Goal: Entertainment & Leisure: Consume media (video, audio)

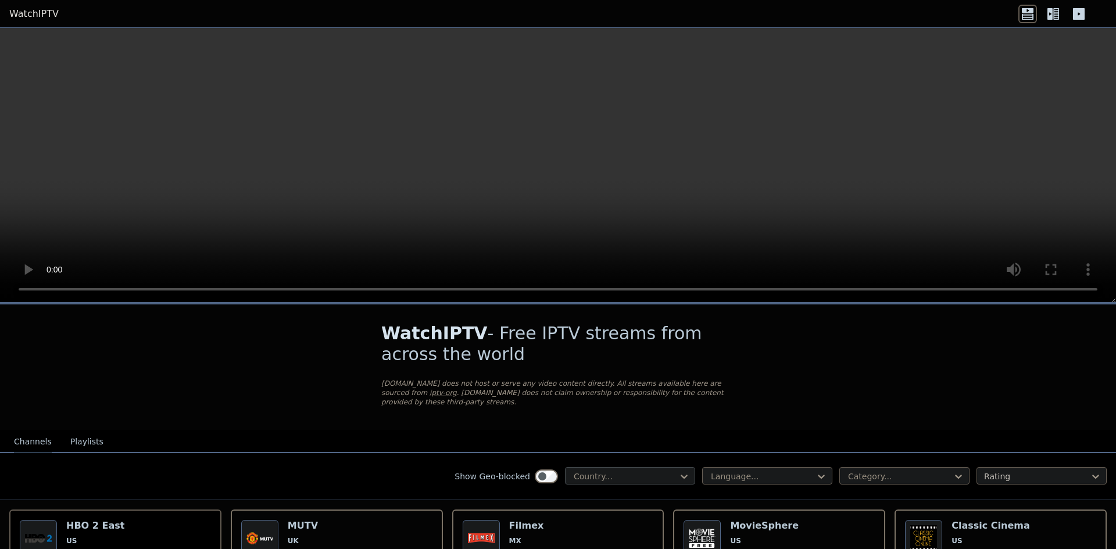
click at [613, 471] on div at bounding box center [625, 477] width 106 height 12
click at [618, 503] on div "[GEOGRAPHIC_DATA]" at bounding box center [630, 506] width 130 height 21
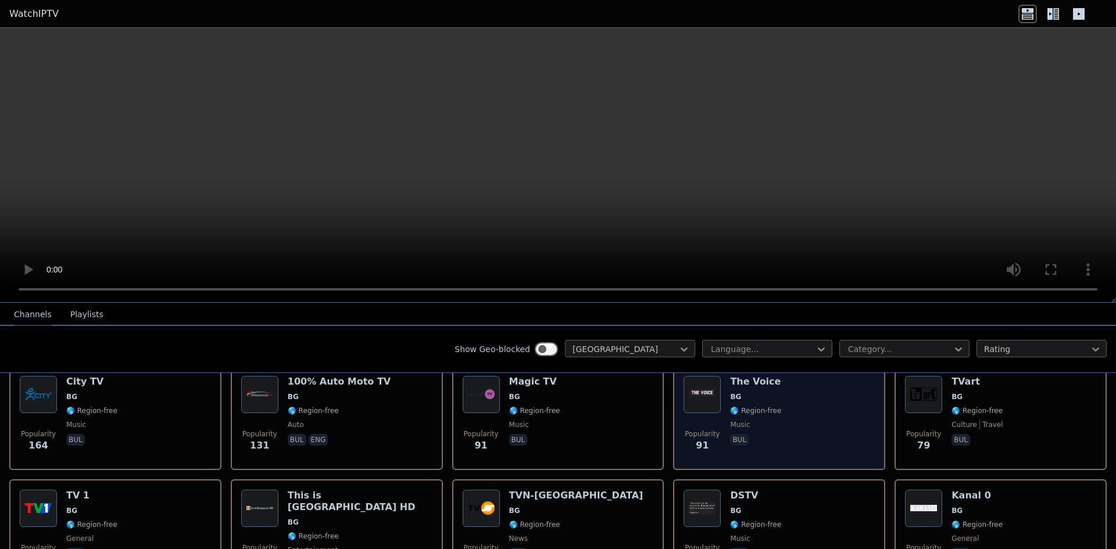
scroll to position [116, 0]
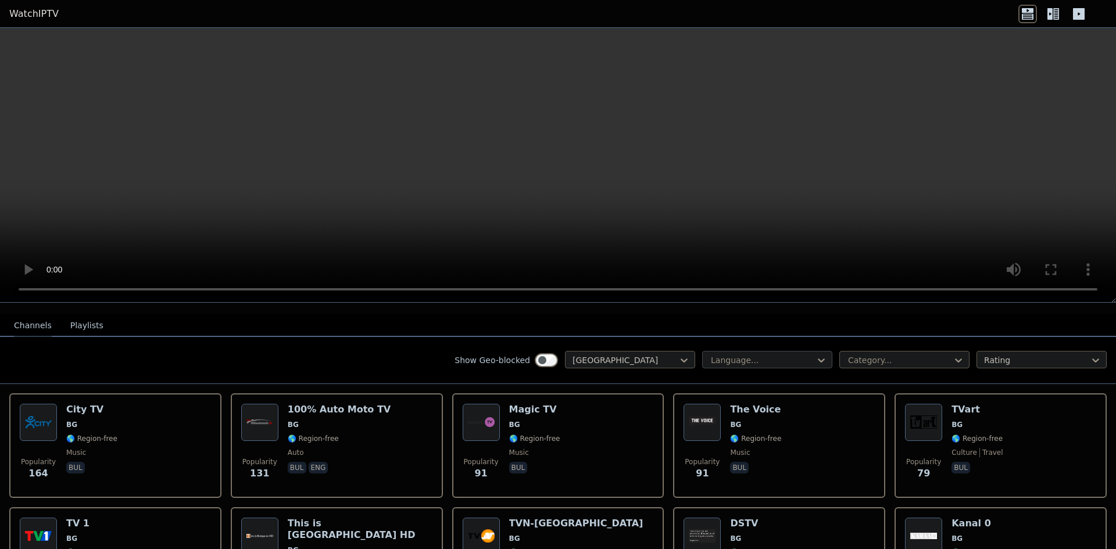
click at [726, 356] on div at bounding box center [763, 360] width 106 height 12
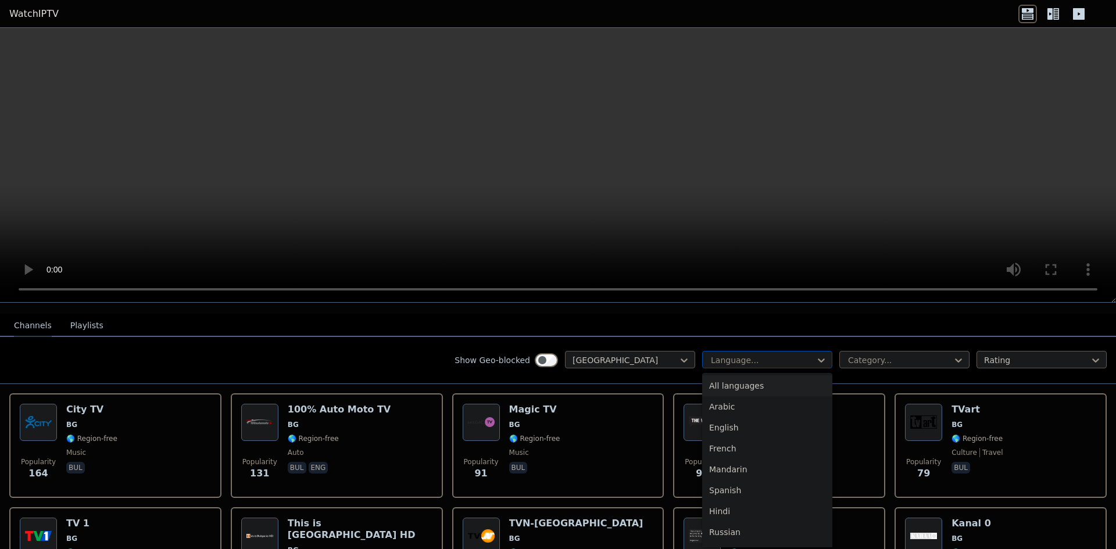
click at [732, 354] on div at bounding box center [763, 360] width 106 height 12
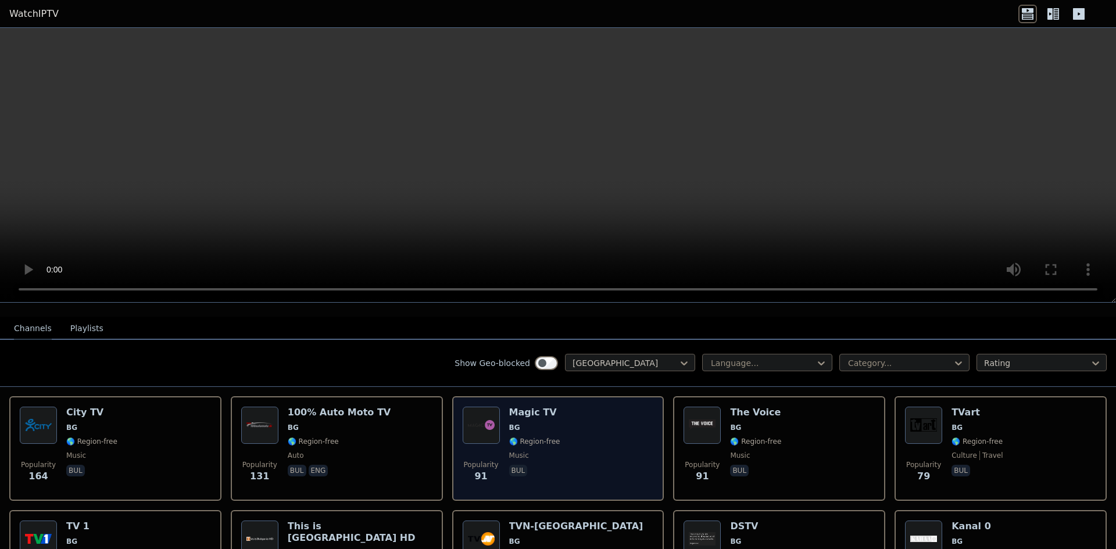
scroll to position [97, 0]
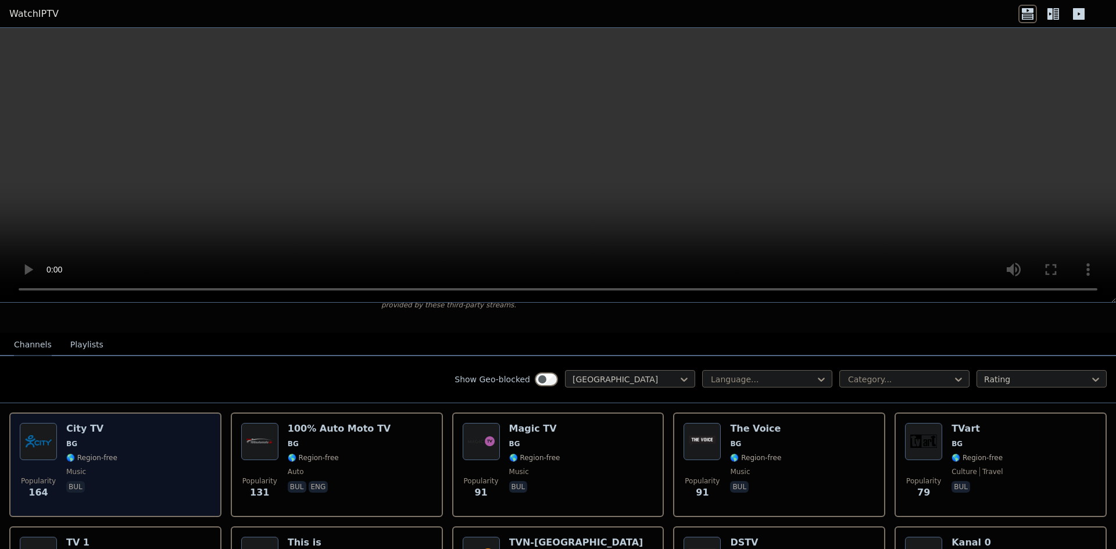
click at [144, 434] on div "Popularity 164 City TV BG 🌎 Region-free music bul" at bounding box center [115, 465] width 191 height 84
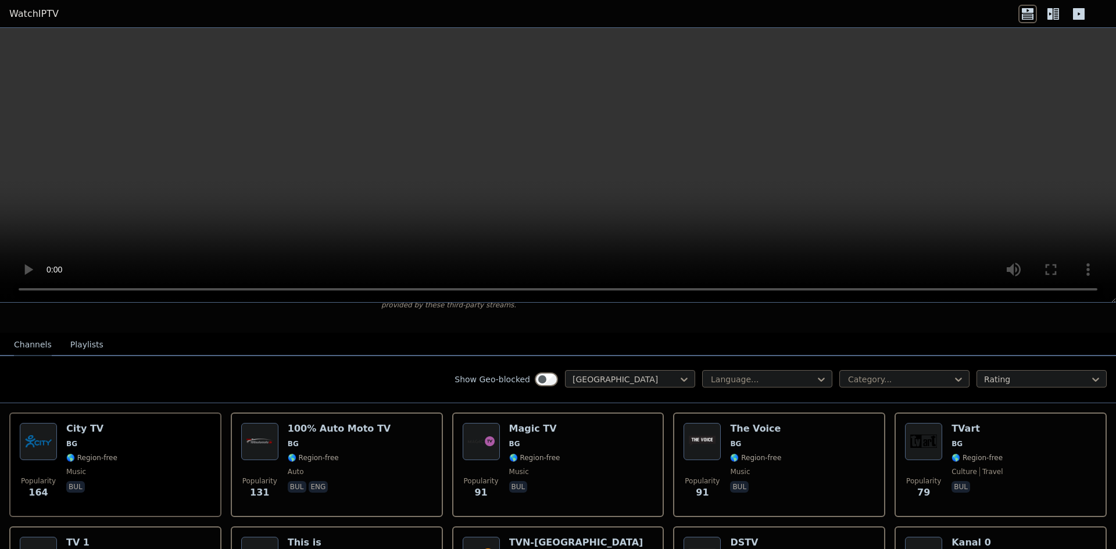
click at [62, 334] on div "Channels Playlists" at bounding box center [59, 345] width 108 height 22
click at [77, 338] on button "Playlists" at bounding box center [86, 345] width 33 height 22
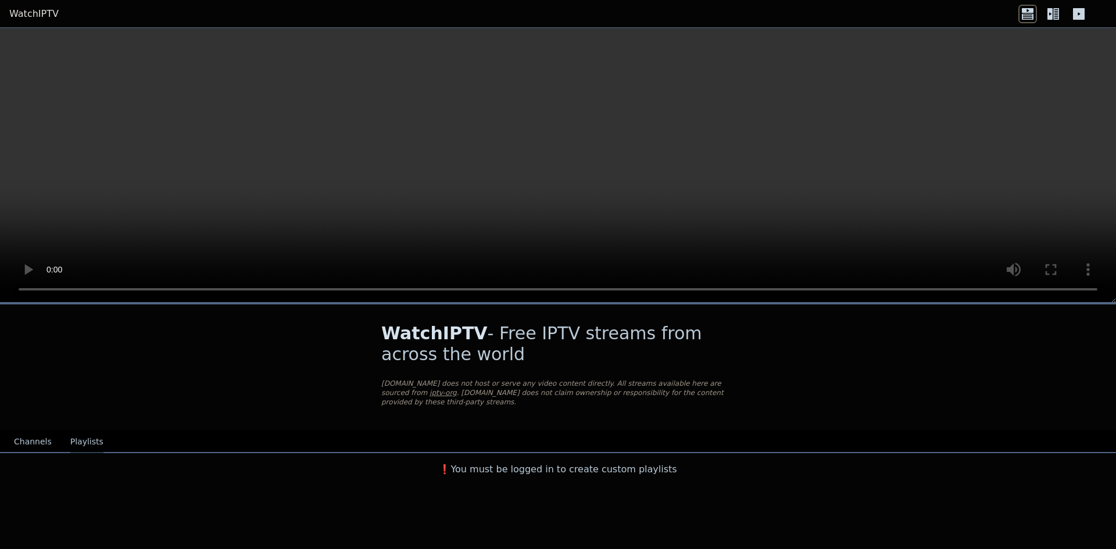
click at [35, 434] on button "Channels" at bounding box center [33, 442] width 38 height 22
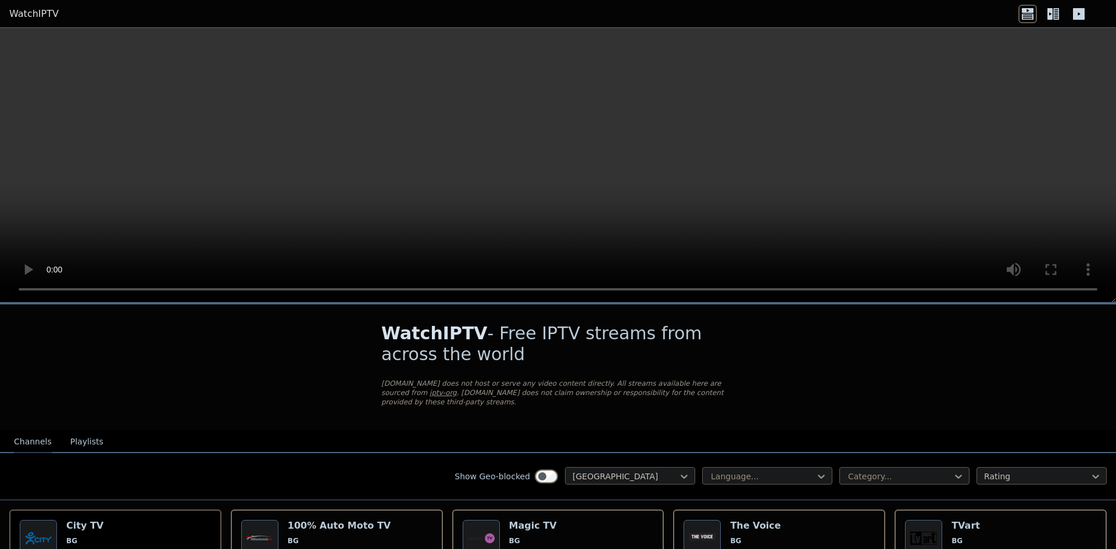
click at [1050, 17] on icon at bounding box center [1049, 14] width 5 height 12
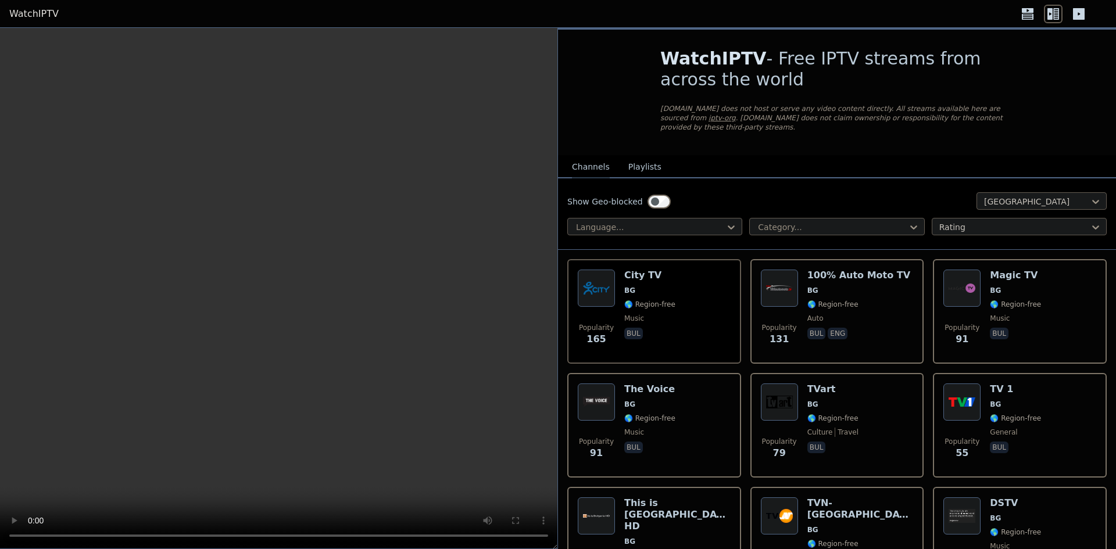
click at [1083, 17] on icon at bounding box center [1079, 14] width 12 height 12
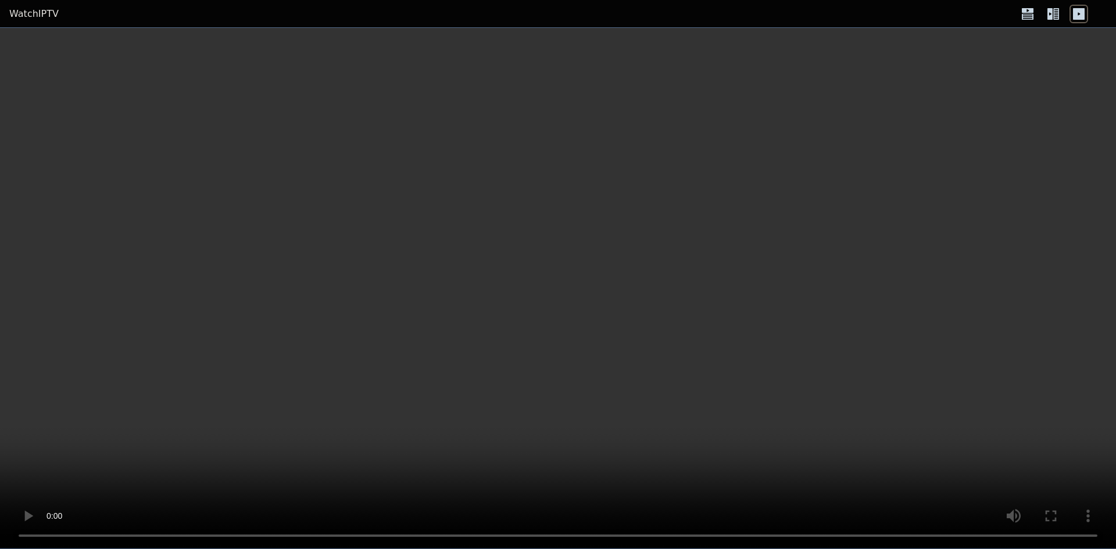
click at [1020, 16] on icon at bounding box center [1027, 14] width 19 height 19
